Goal: Task Accomplishment & Management: Manage account settings

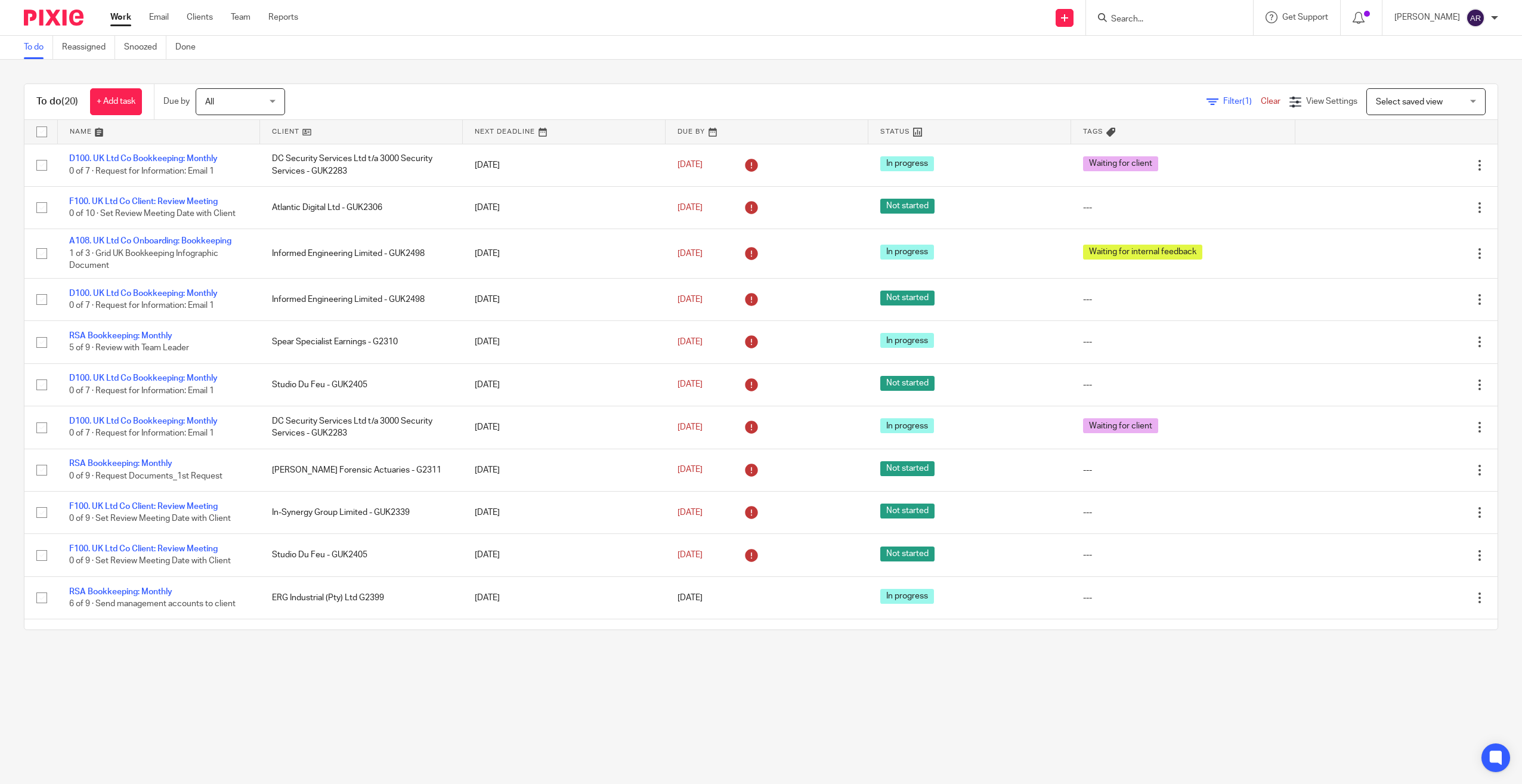
drag, startPoint x: 276, startPoint y: 130, endPoint x: 280, endPoint y: 135, distance: 6.4
click at [276, 130] on link at bounding box center [361, 132] width 202 height 24
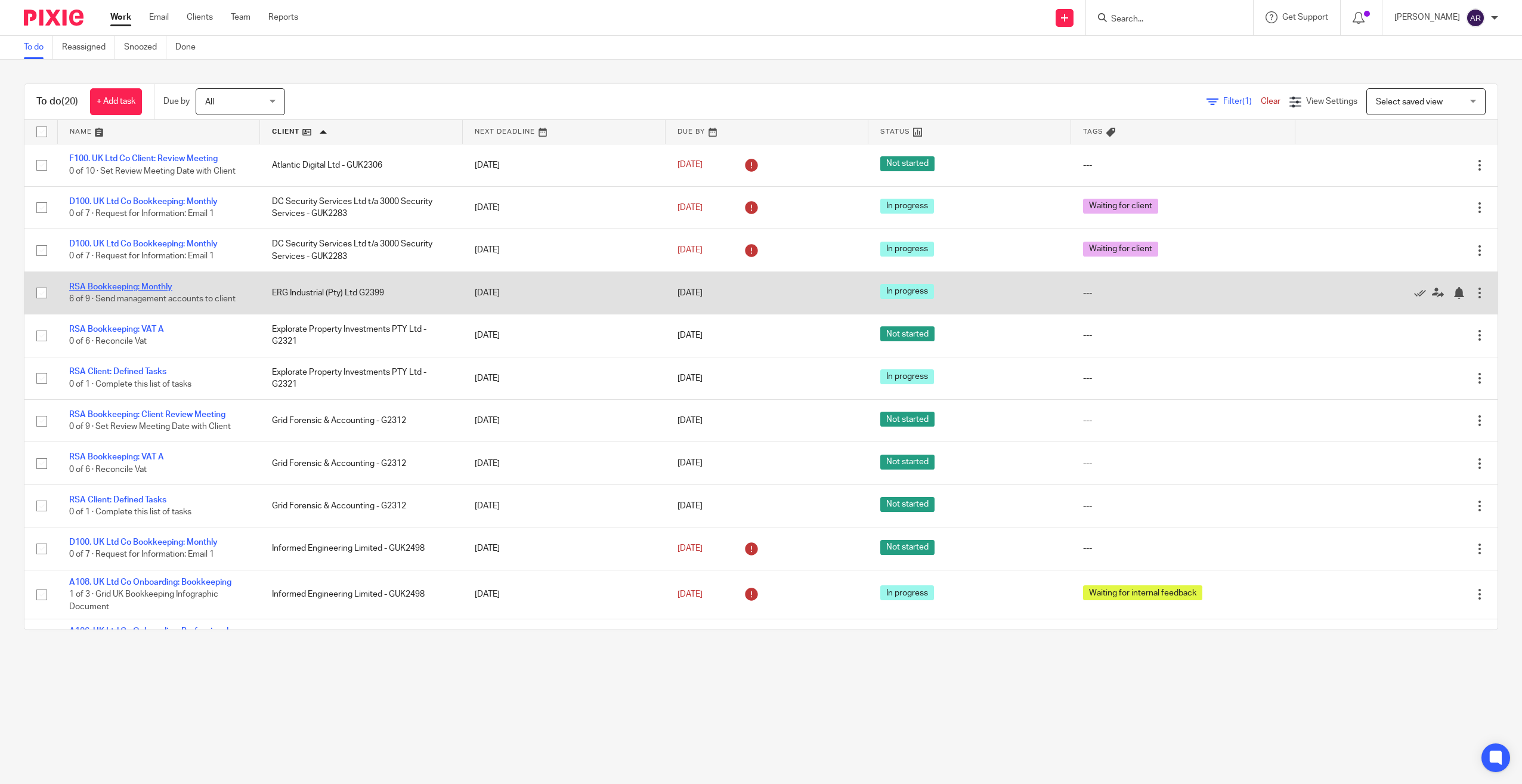
click at [144, 284] on link "RSA Bookkeeping: Monthly" at bounding box center [121, 287] width 103 height 9
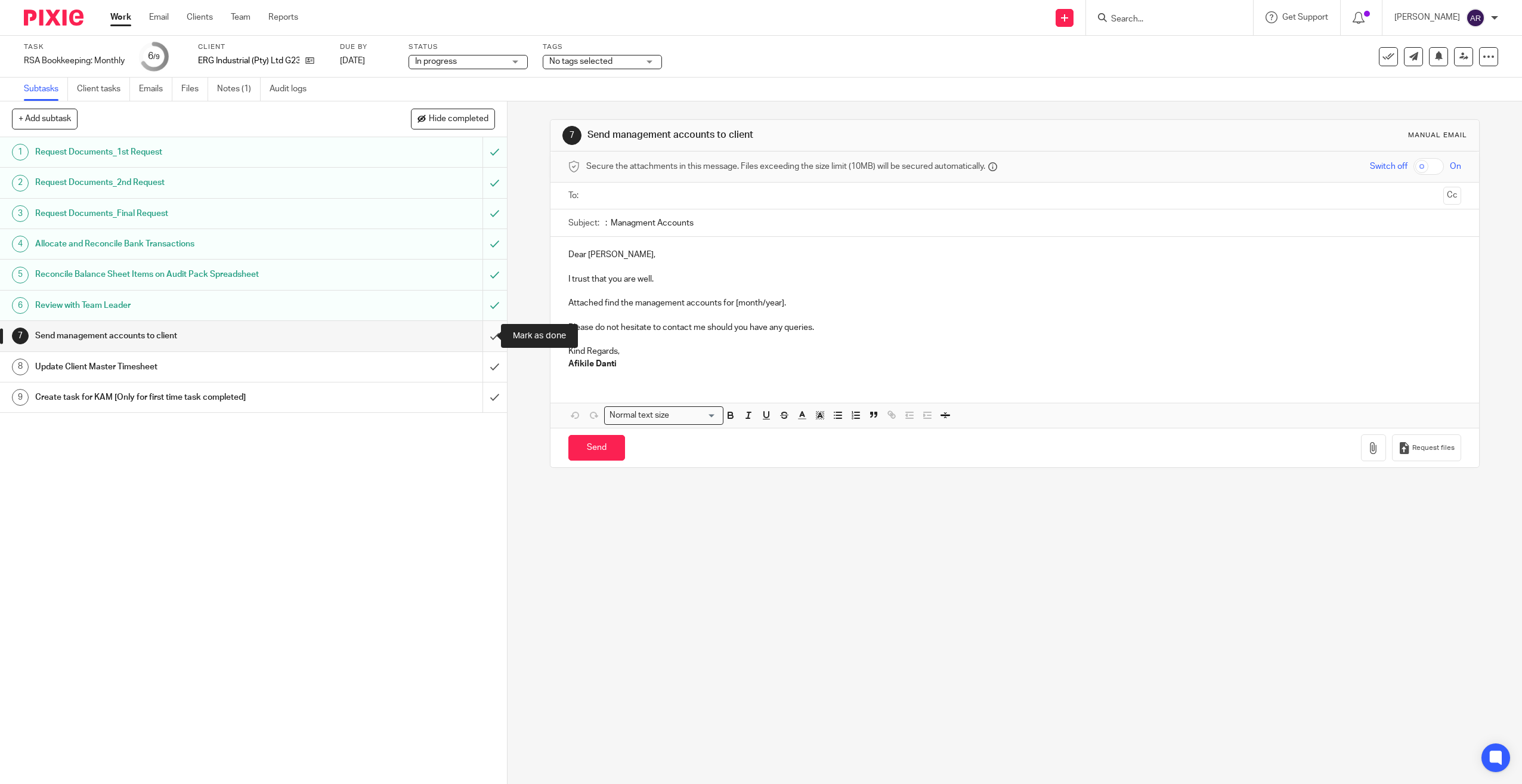
click at [483, 334] on input "submit" at bounding box center [253, 336] width 507 height 30
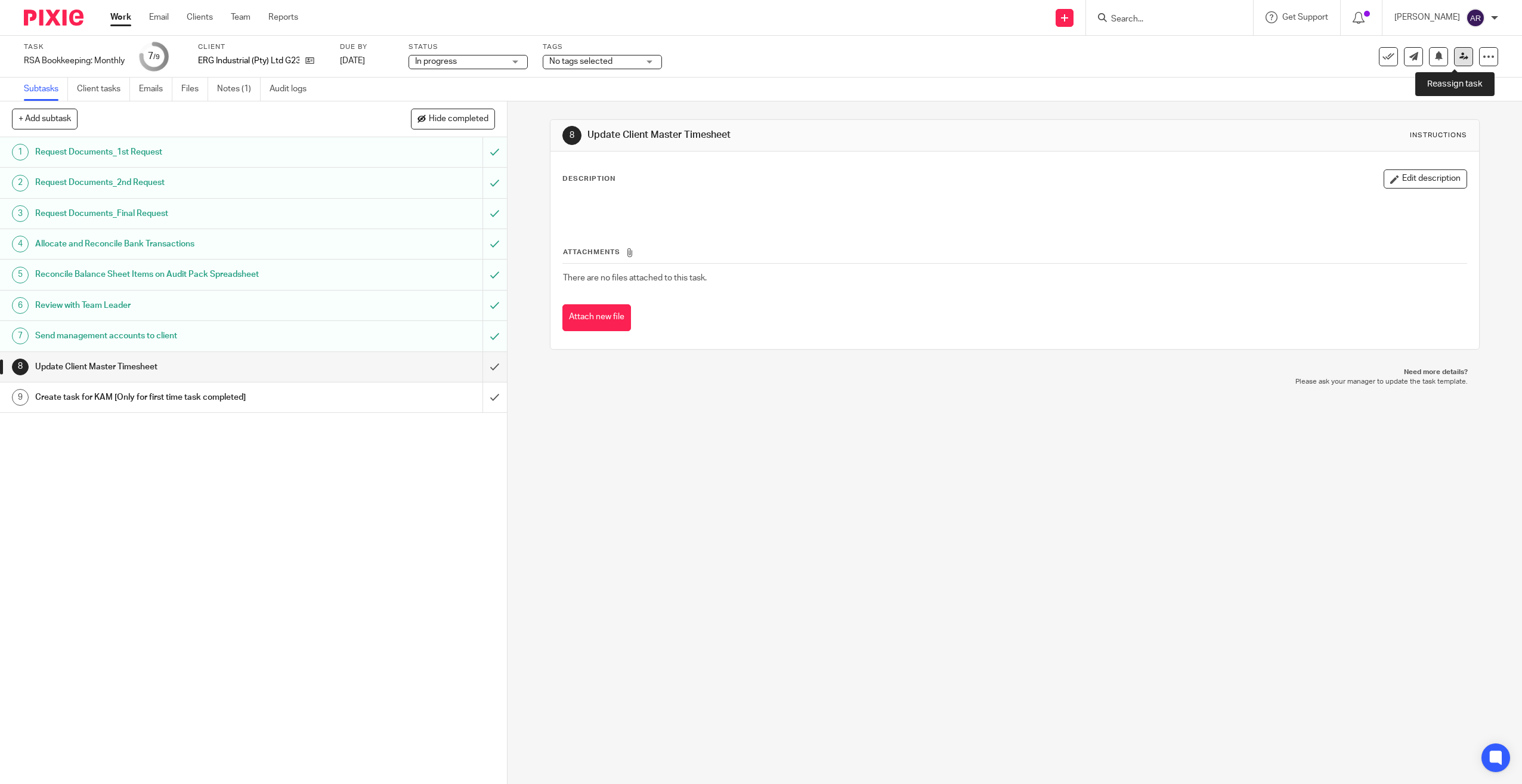
click at [1460, 59] on icon at bounding box center [1463, 55] width 9 height 9
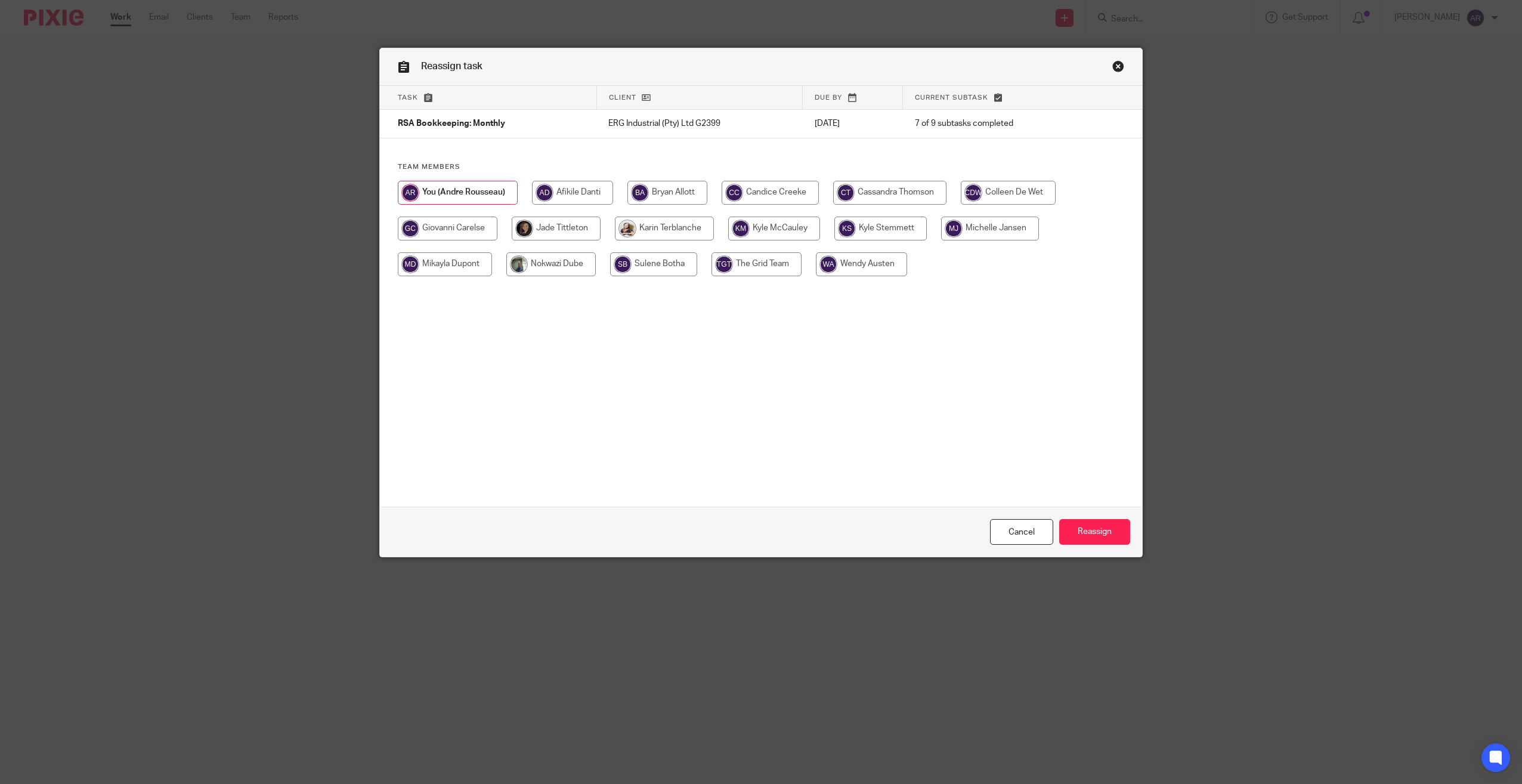
click at [569, 191] on input "radio" at bounding box center [572, 192] width 81 height 24
radio input "true"
click at [1094, 529] on input "Reassign" at bounding box center [1094, 531] width 71 height 26
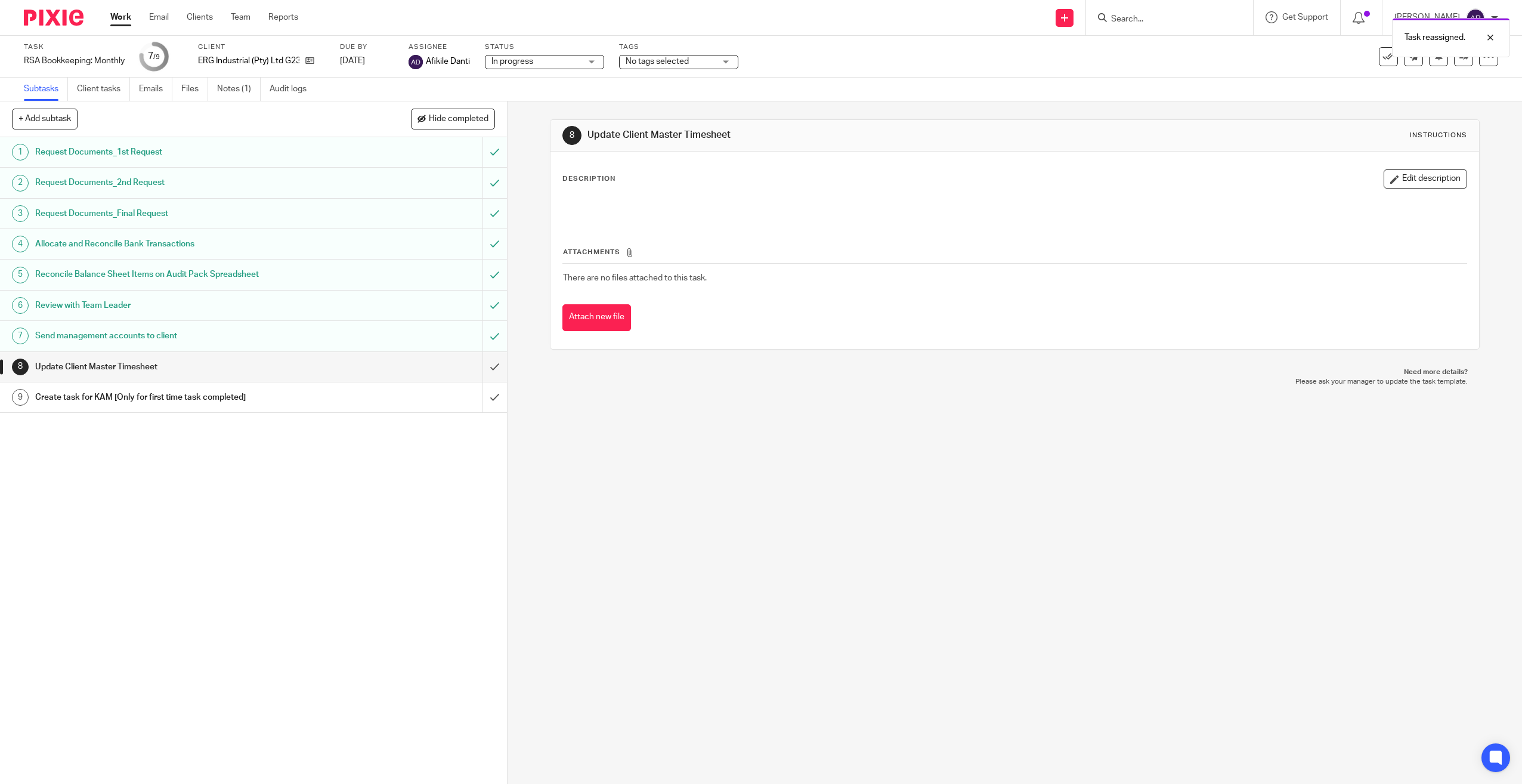
click at [123, 19] on link "Work" at bounding box center [120, 17] width 21 height 12
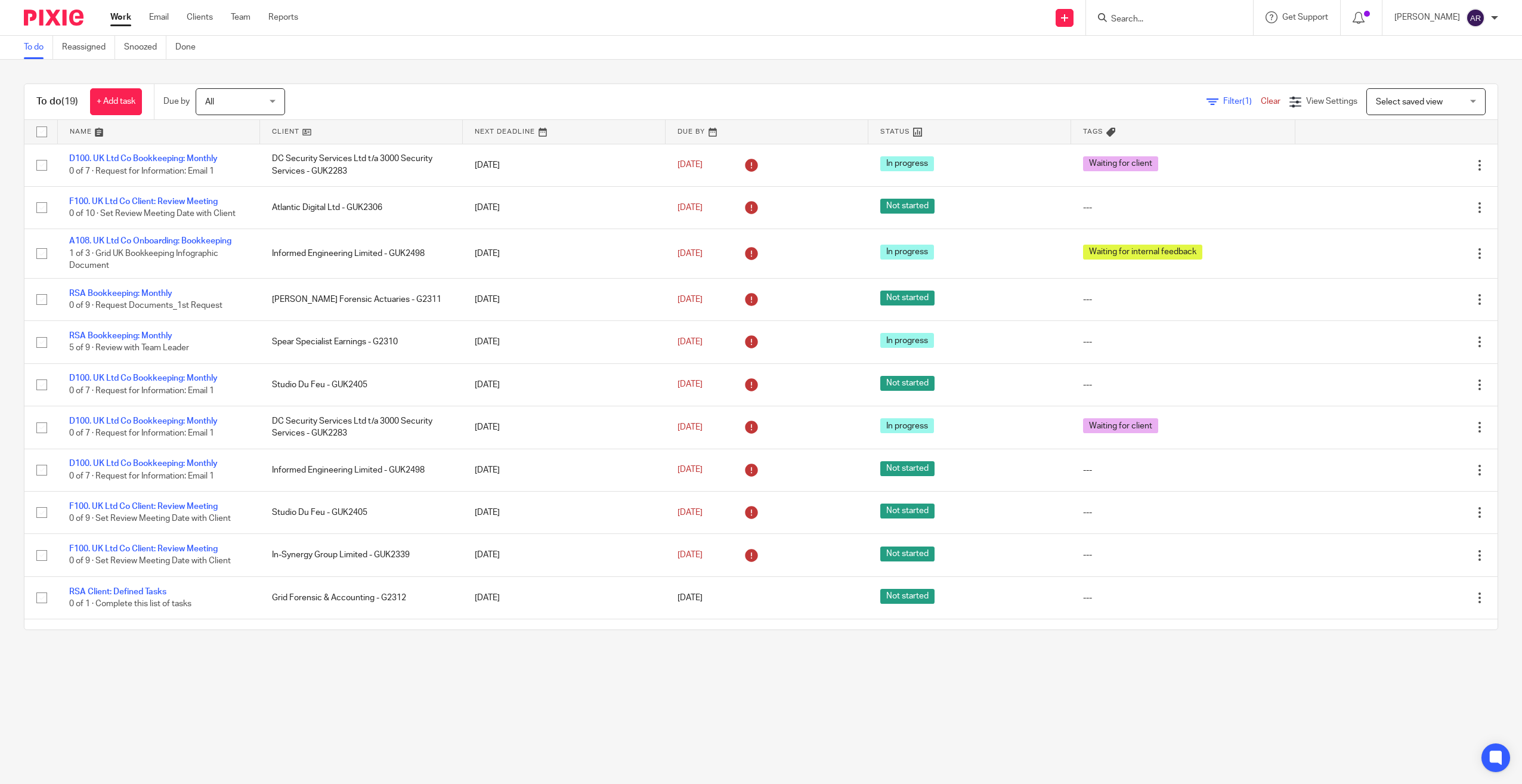
click at [278, 127] on link at bounding box center [361, 132] width 202 height 24
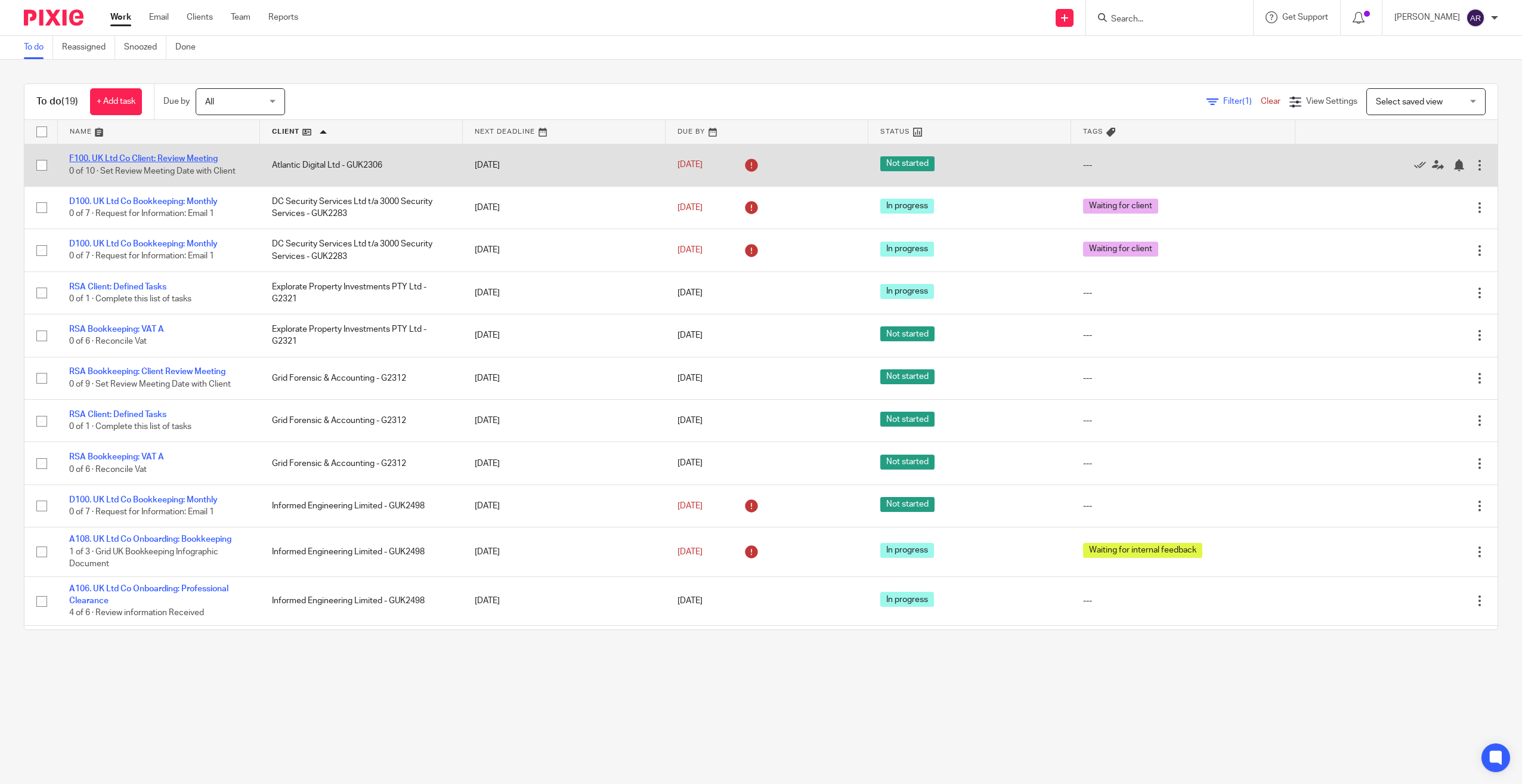
click at [187, 160] on link "F100. UK Ltd Co Client: Review Meeting" at bounding box center [144, 159] width 148 height 9
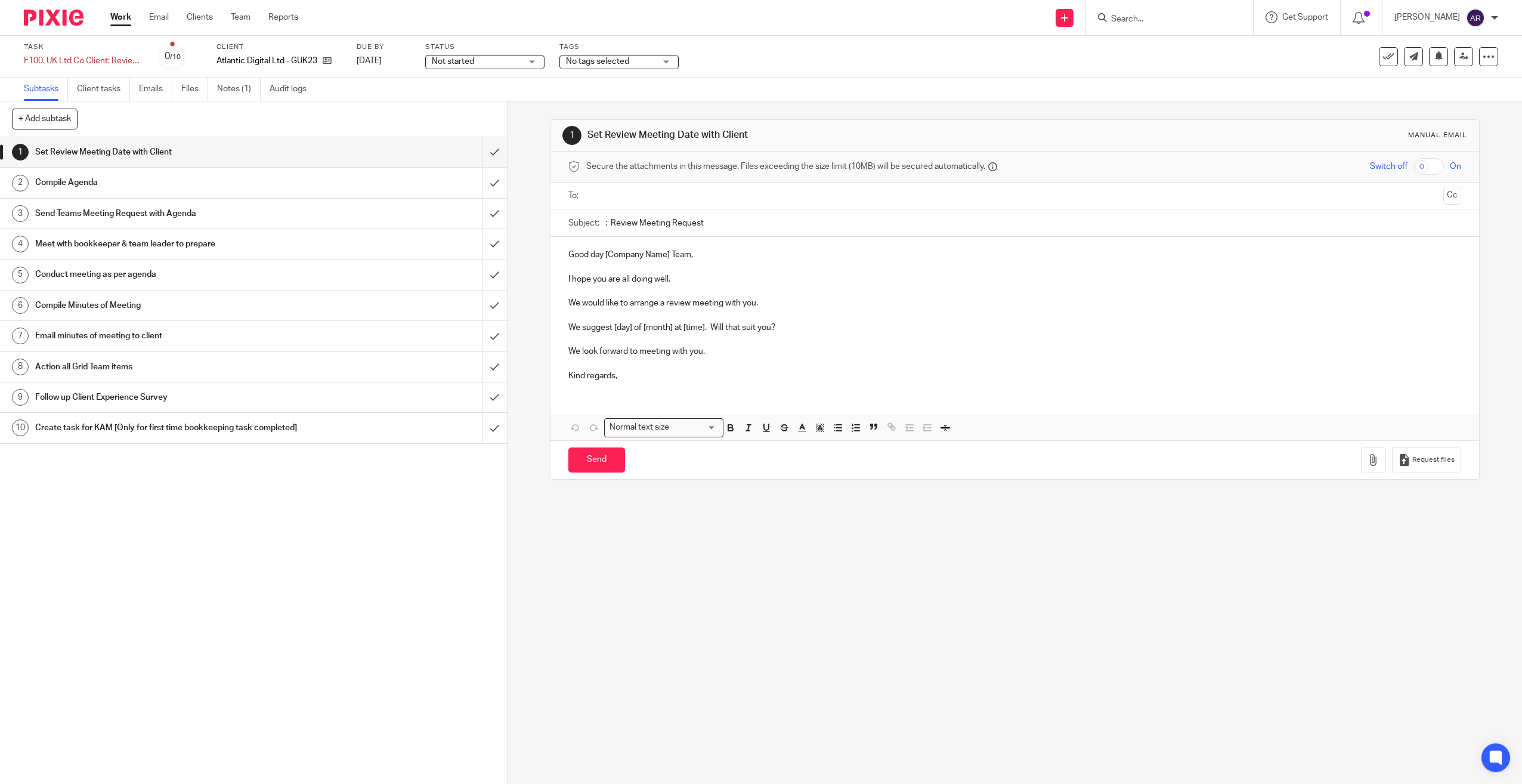
click at [569, 257] on p "Good day [Company Name] Team," at bounding box center [1015, 255] width 893 height 12
click at [481, 59] on span "Not started" at bounding box center [476, 62] width 90 height 12
click at [466, 103] on span "In progress" at bounding box center [455, 105] width 41 height 9
click at [487, 150] on input "submit" at bounding box center [253, 152] width 507 height 30
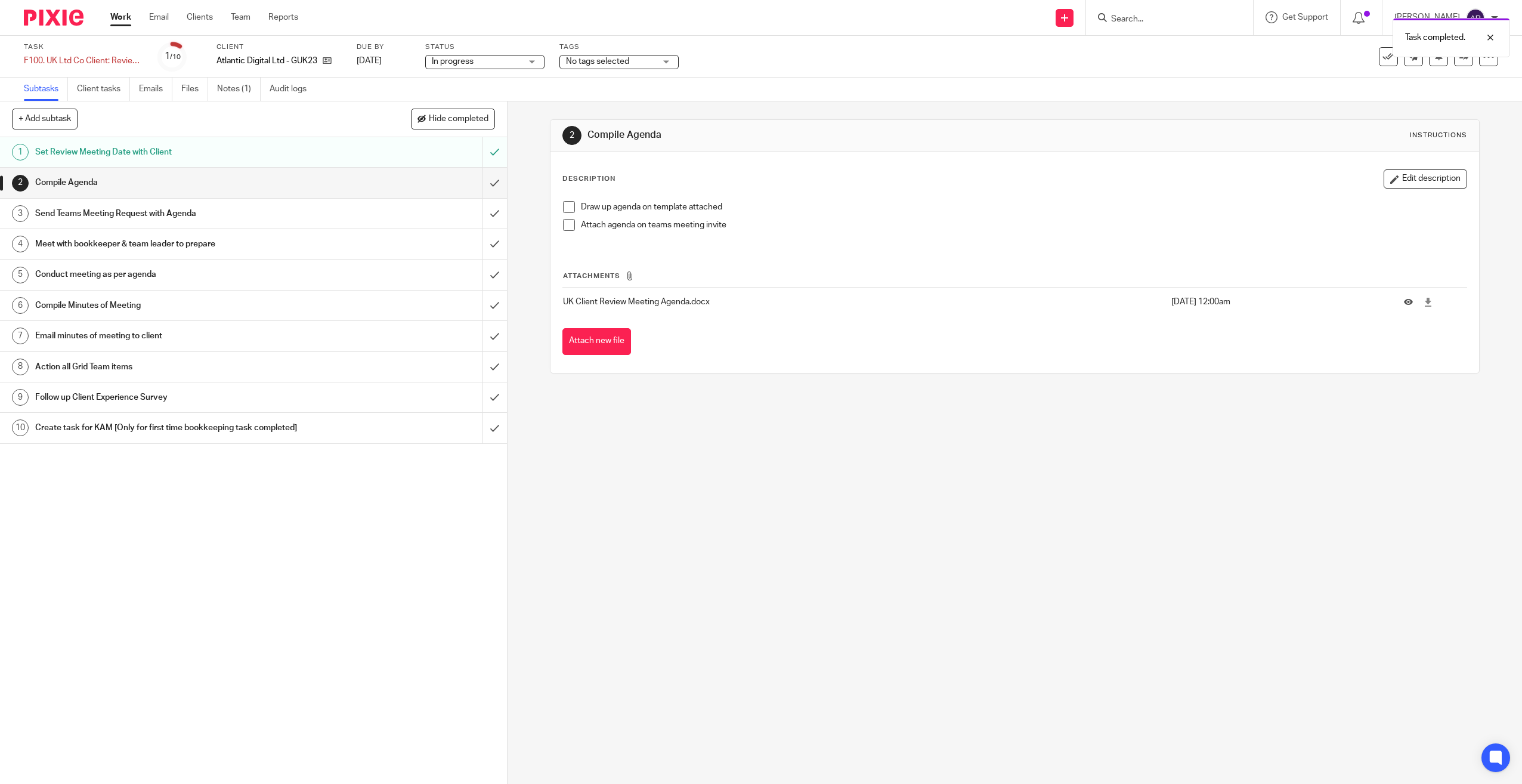
click at [122, 16] on link "Work" at bounding box center [120, 17] width 21 height 12
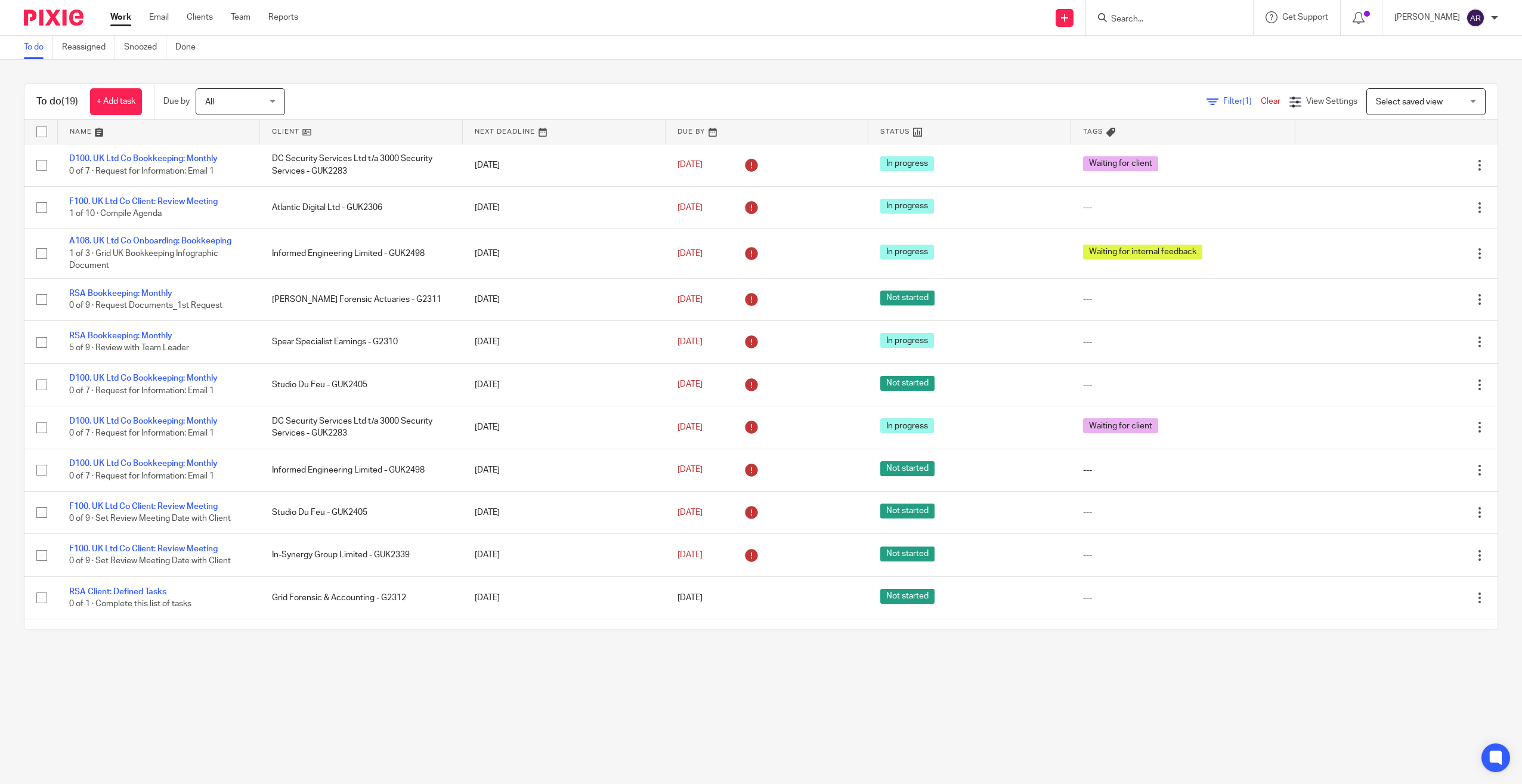
click at [284, 129] on link at bounding box center [361, 132] width 202 height 24
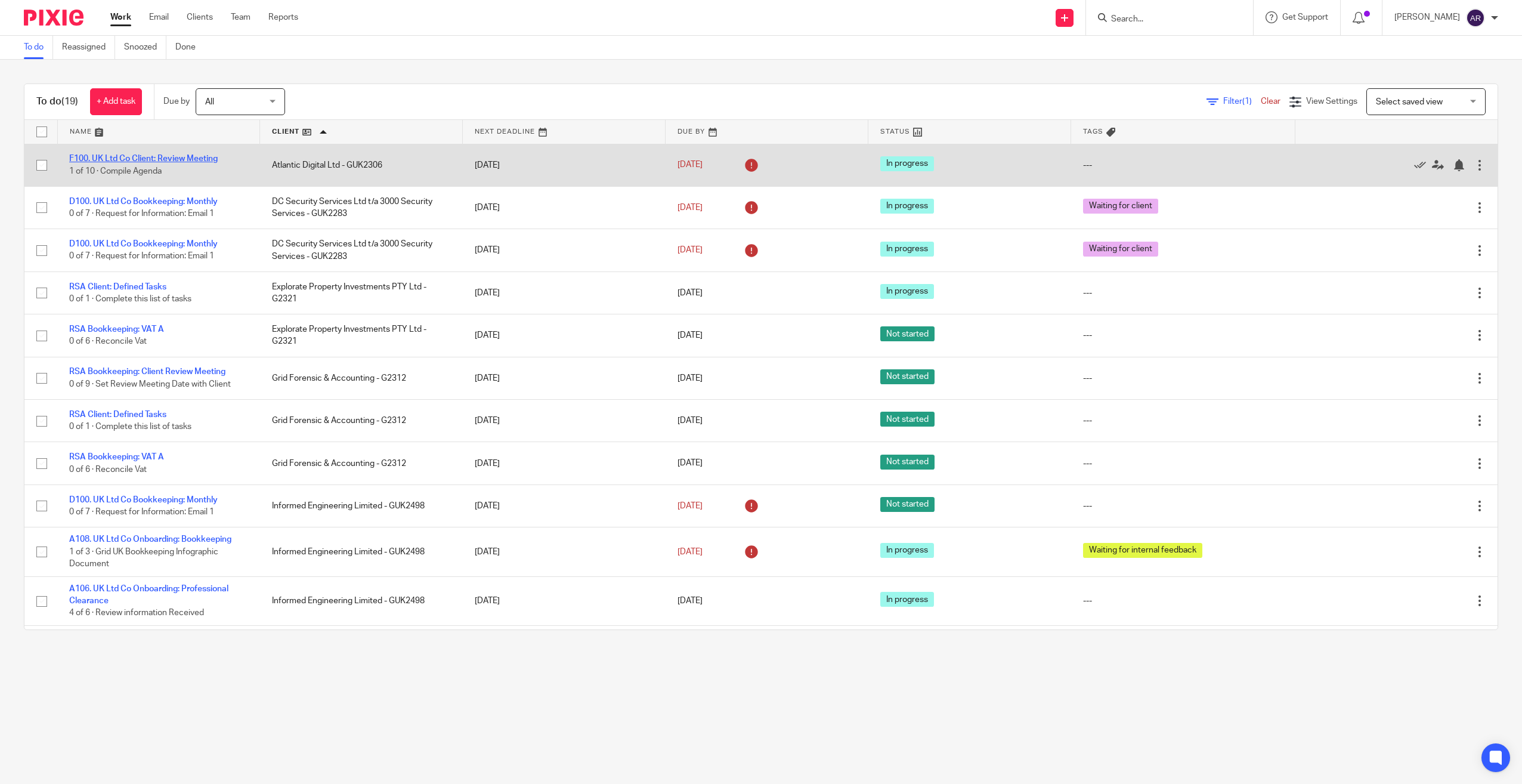
click at [187, 157] on link "F100. UK Ltd Co Client: Review Meeting" at bounding box center [144, 159] width 148 height 9
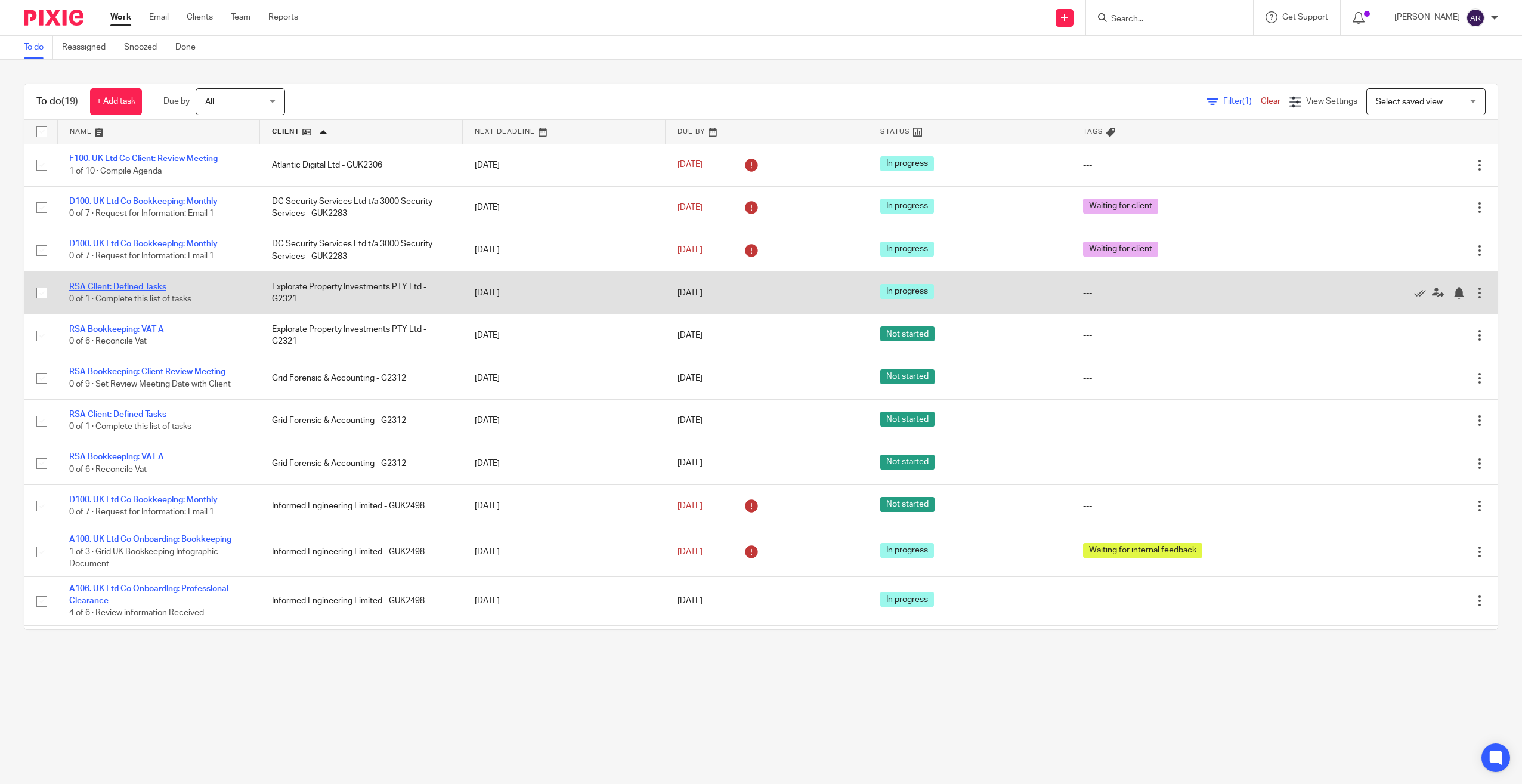
click at [148, 284] on link "RSA Client: Defined Tasks" at bounding box center [118, 287] width 97 height 9
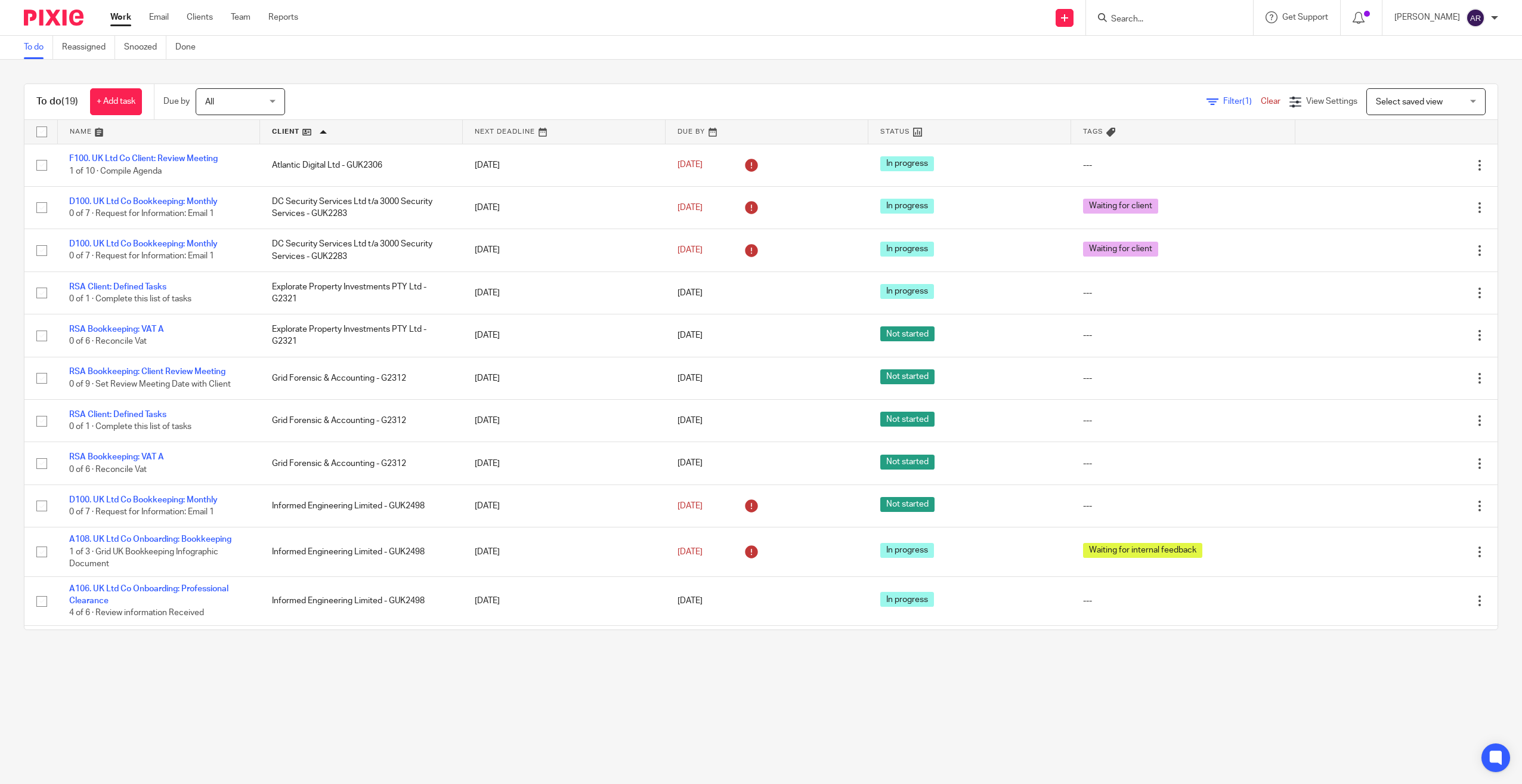
click at [127, 19] on link "Work" at bounding box center [120, 17] width 21 height 12
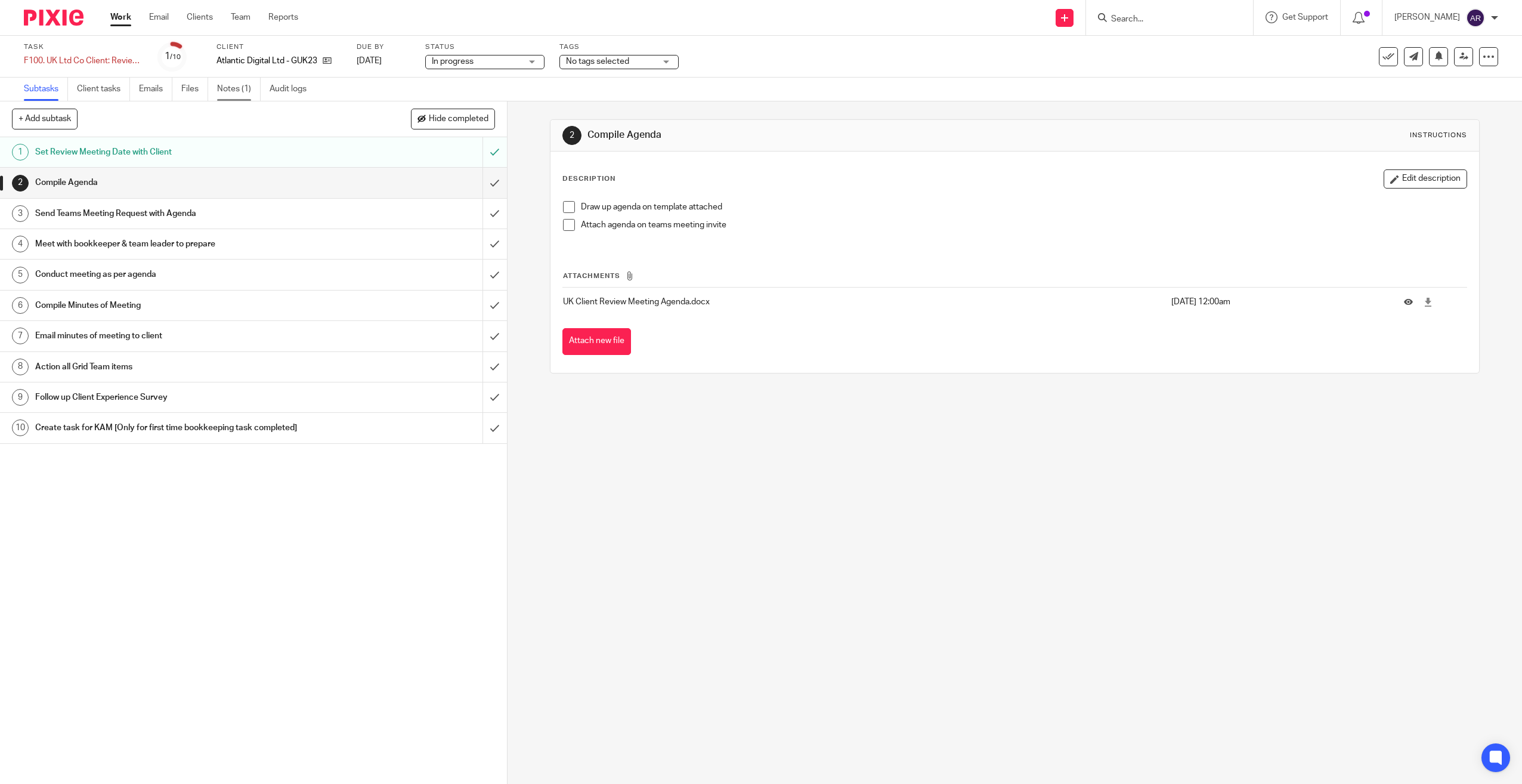
click at [226, 83] on link "Notes (1)" at bounding box center [239, 89] width 44 height 23
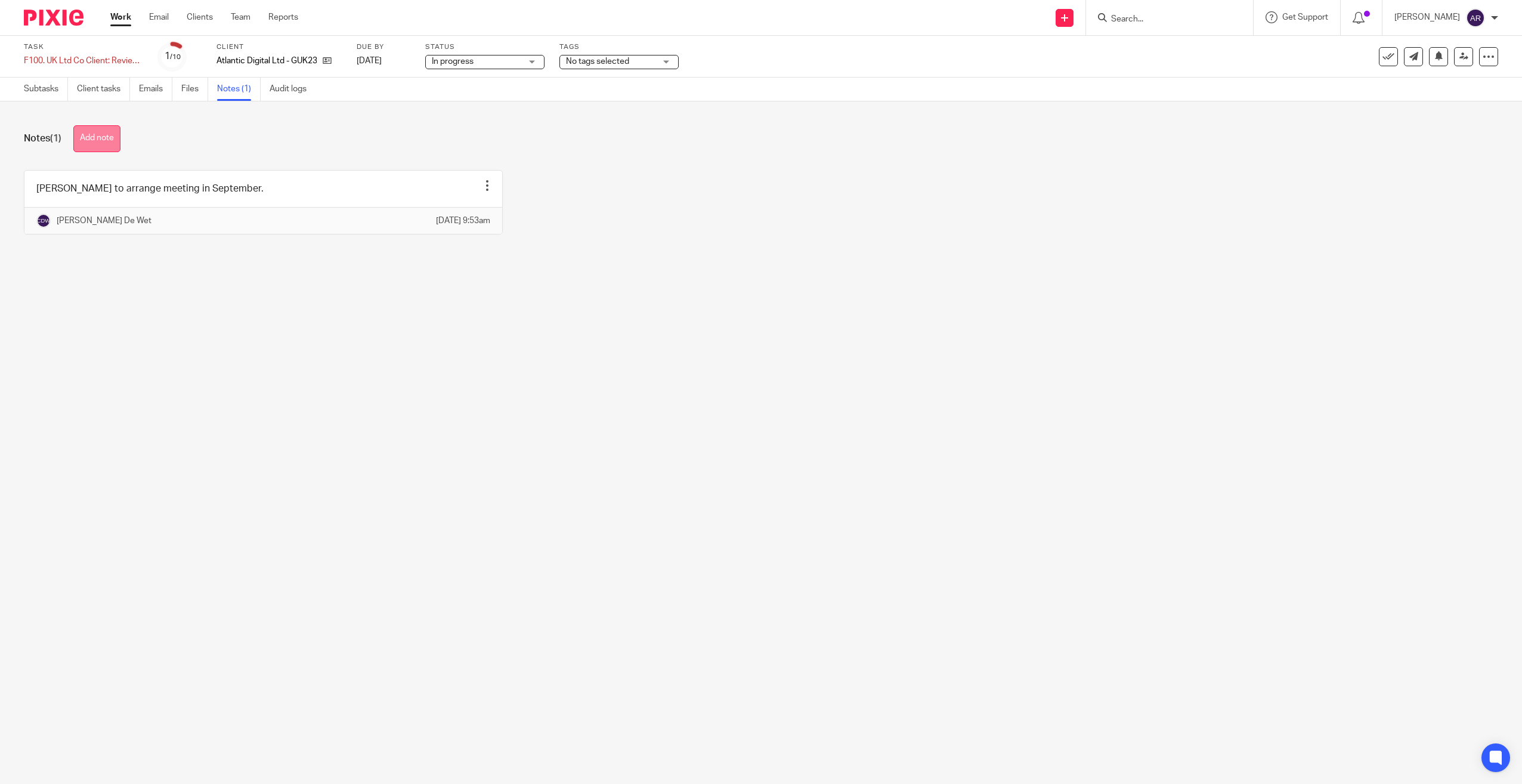
click at [105, 137] on button "Add note" at bounding box center [97, 138] width 47 height 27
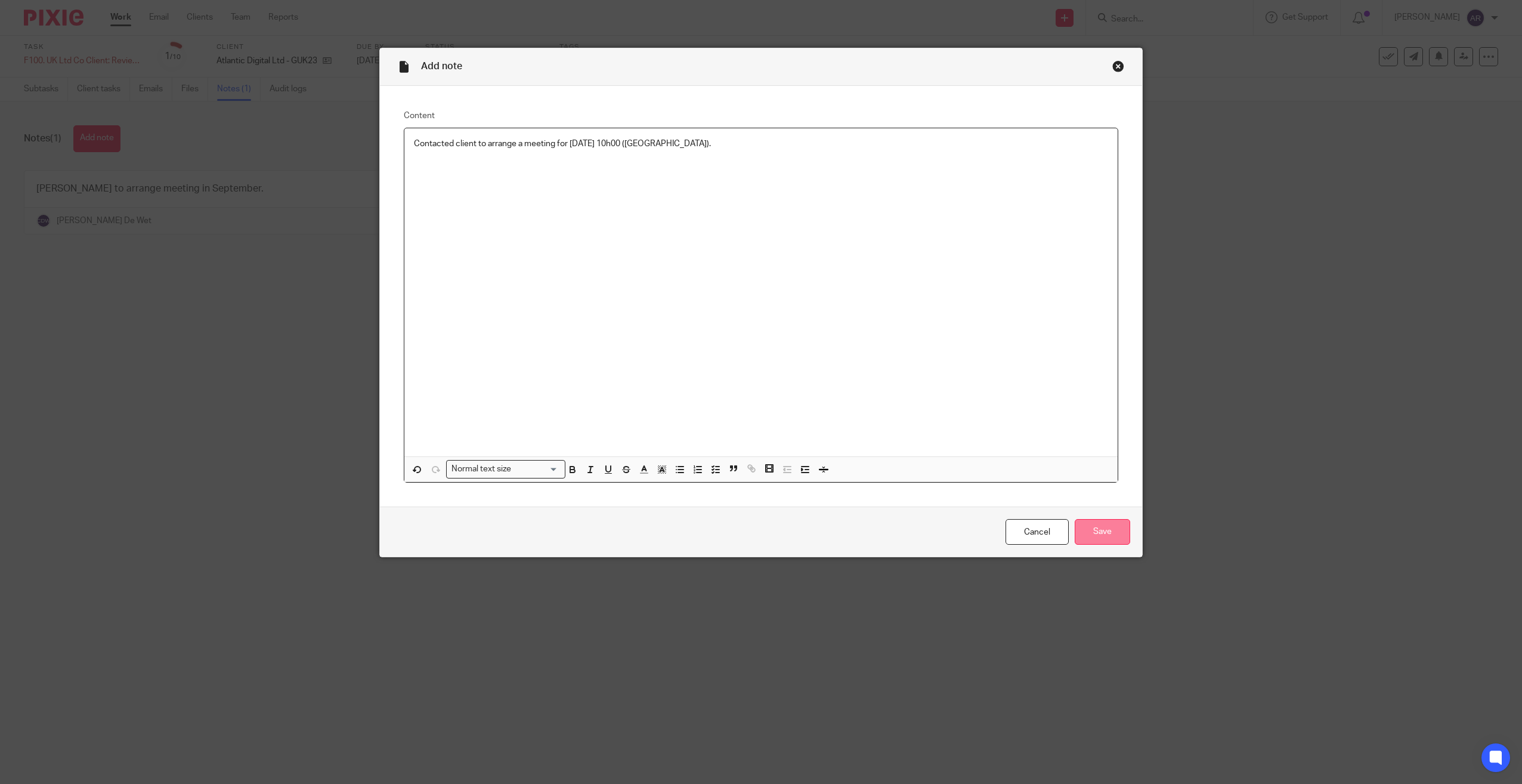
click at [1097, 527] on input "Save" at bounding box center [1102, 531] width 55 height 26
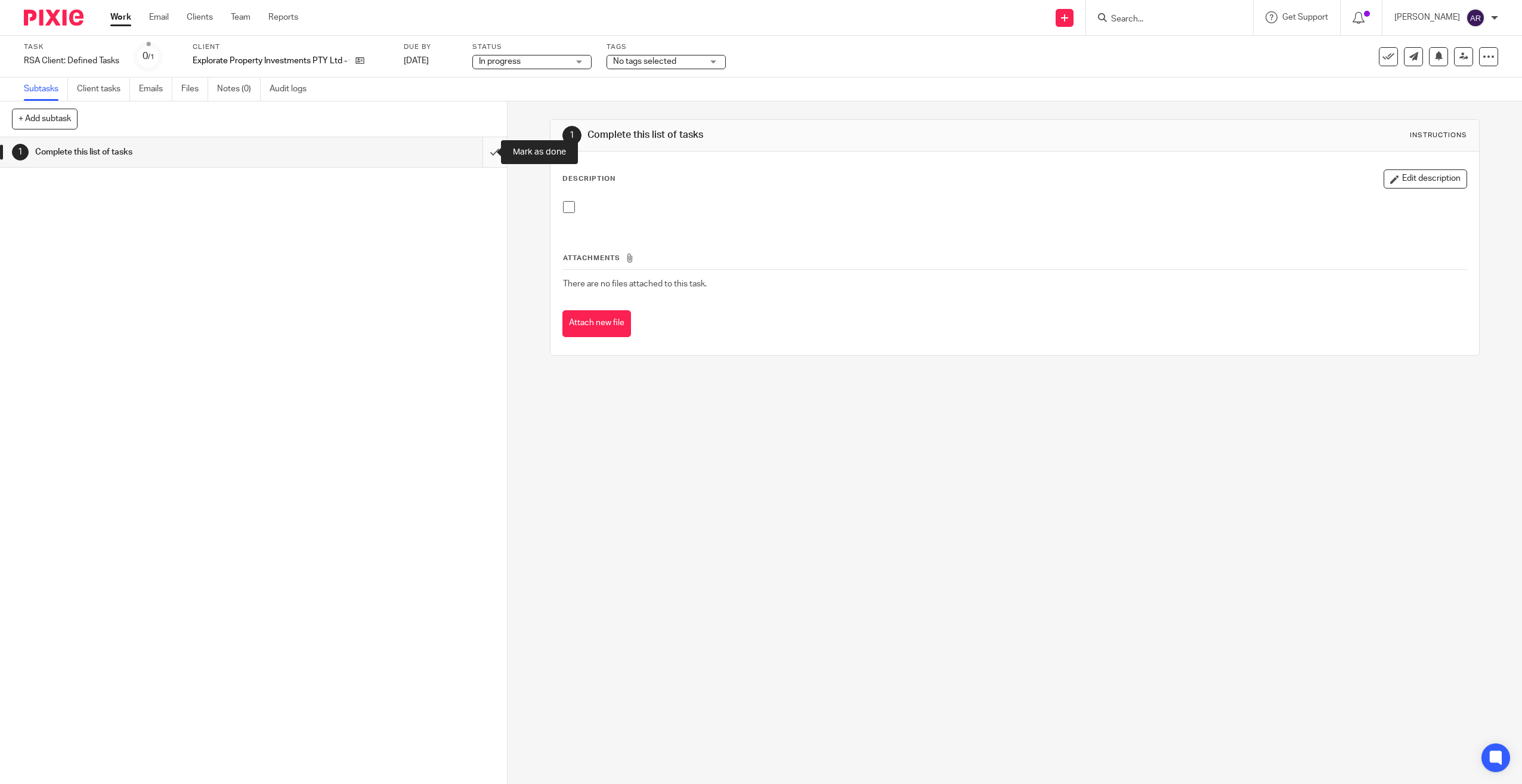
click at [479, 148] on input "submit" at bounding box center [253, 152] width 507 height 30
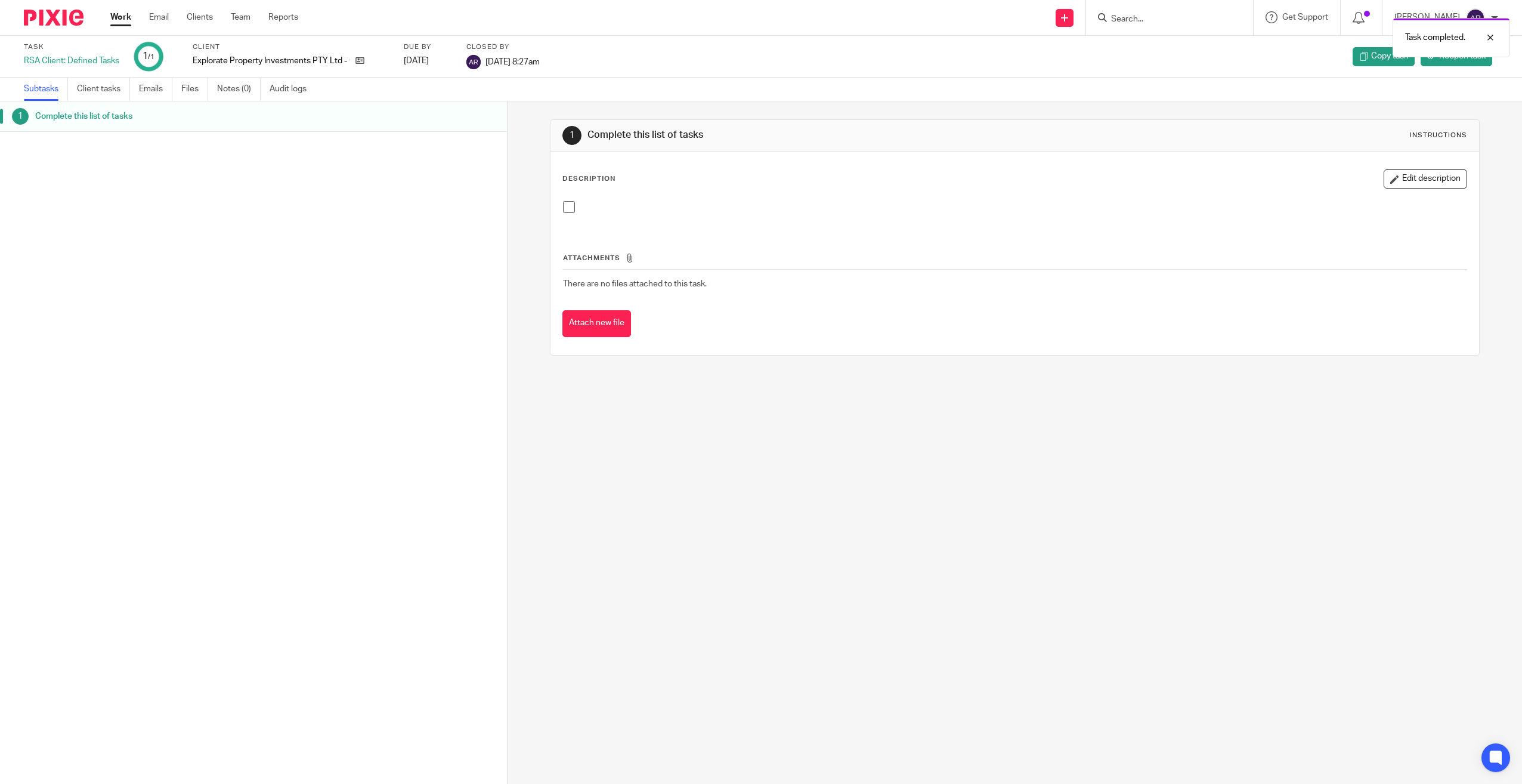
click at [122, 16] on link "Work" at bounding box center [120, 17] width 21 height 12
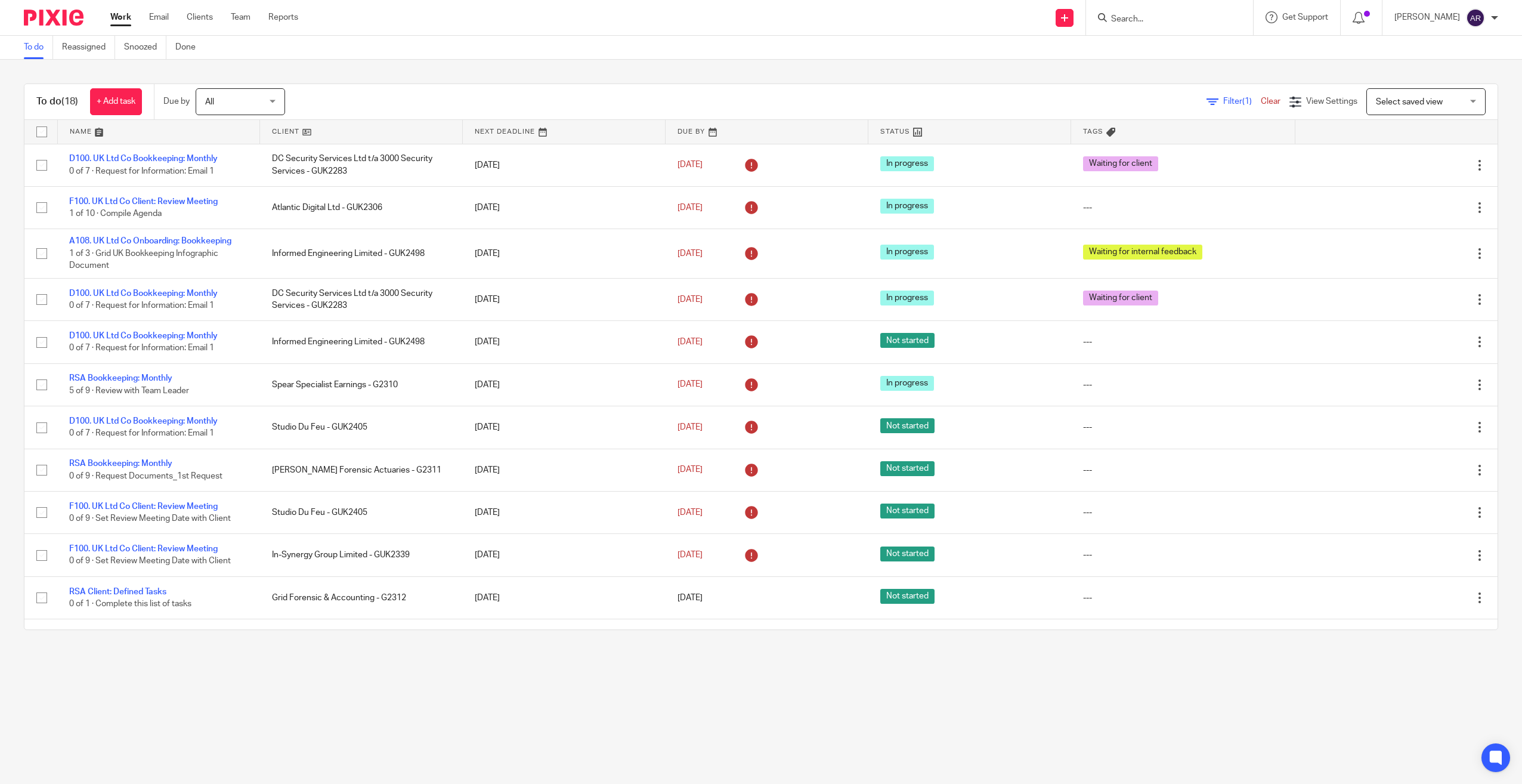
click at [283, 128] on link at bounding box center [361, 132] width 202 height 24
